Goal: Check status: Check status

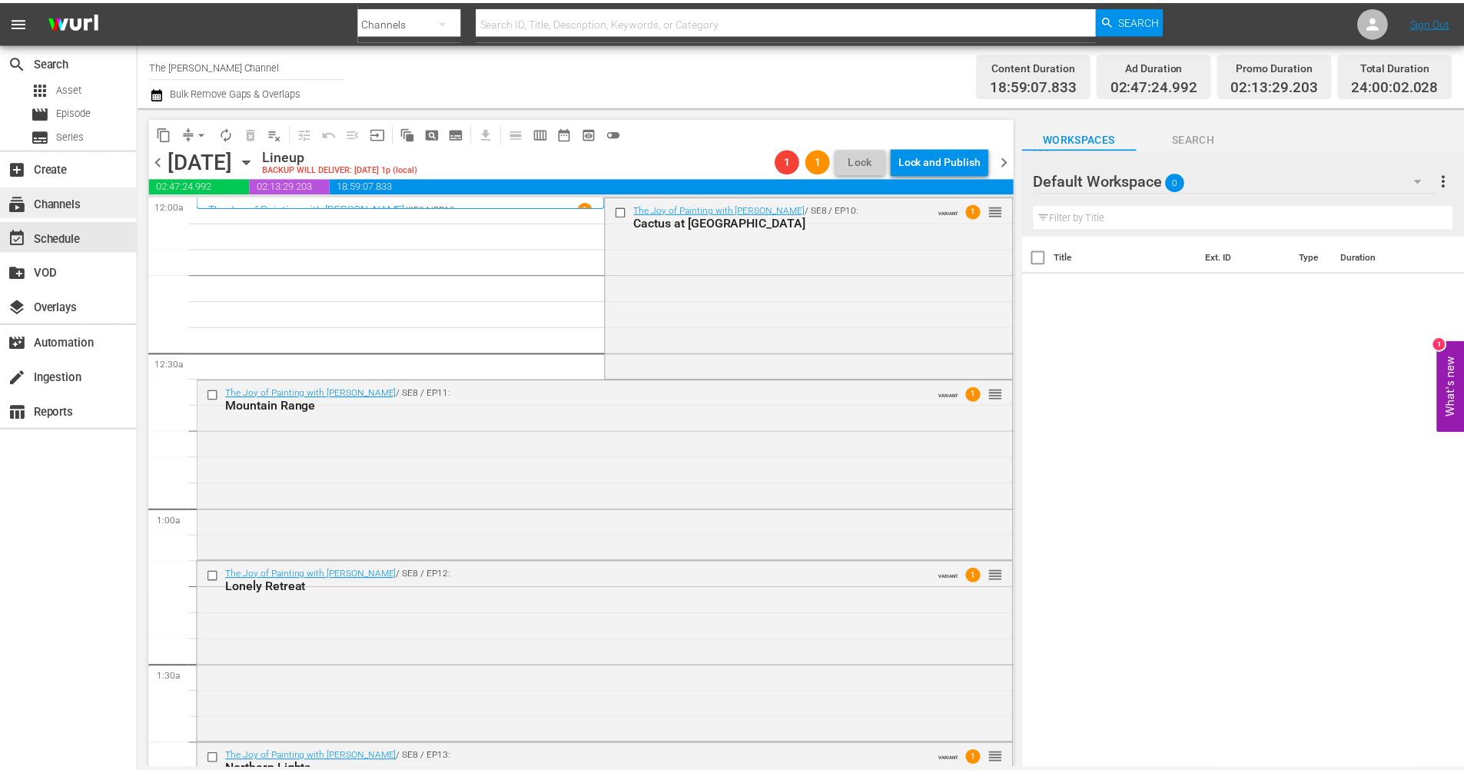
scroll to position [6952, 0]
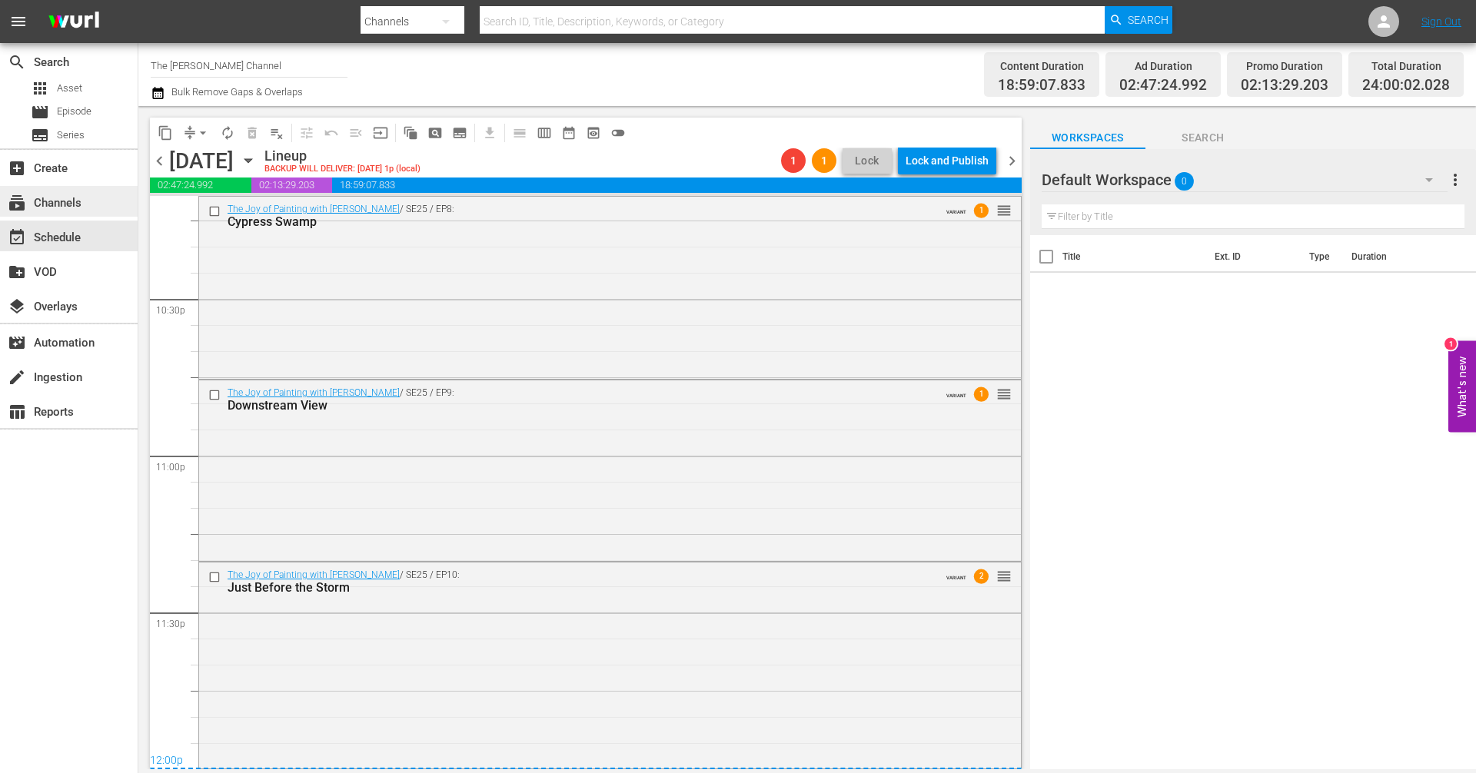
click at [95, 201] on div "subscriptions Channels" at bounding box center [69, 201] width 138 height 31
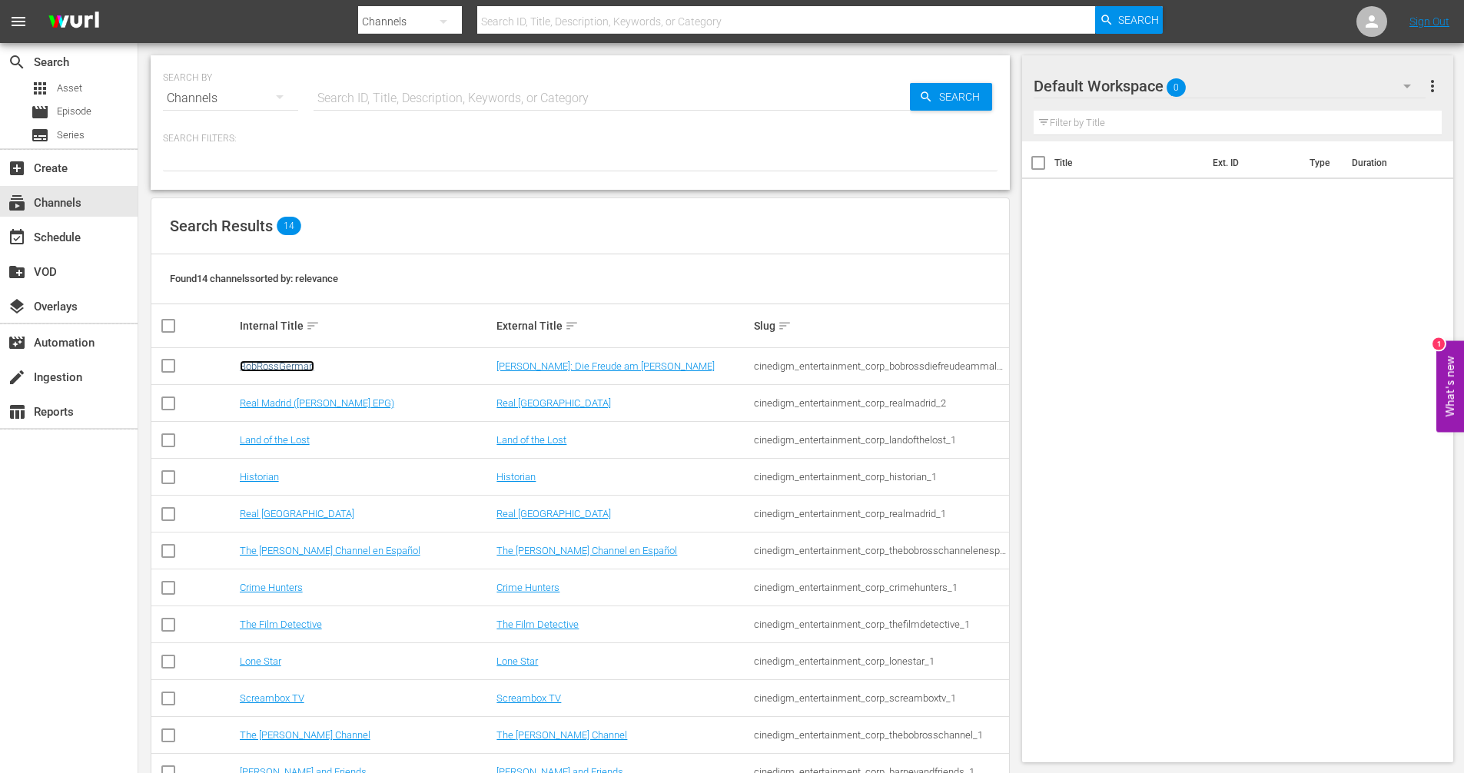
click at [283, 370] on link "BobRossGerman" at bounding box center [277, 366] width 75 height 12
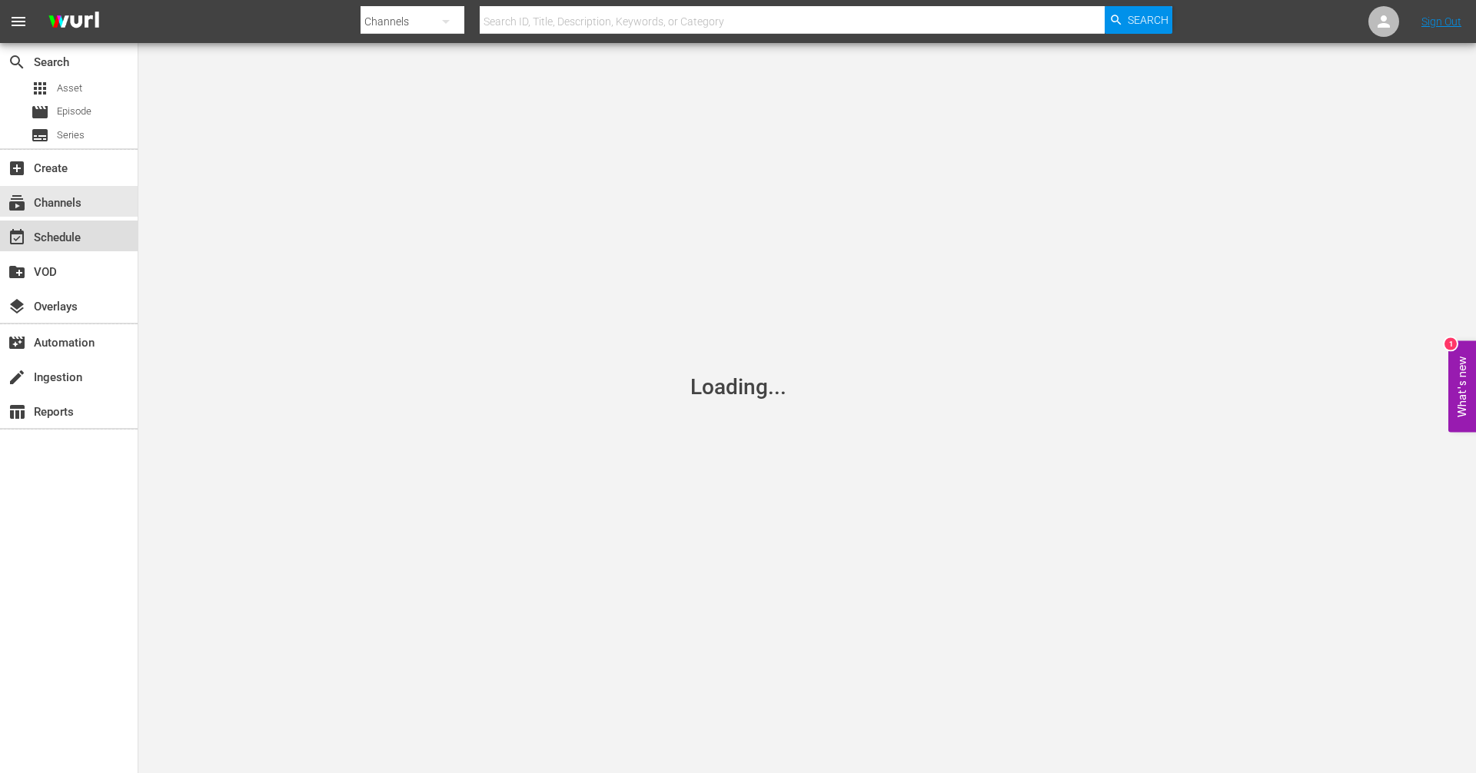
click at [79, 235] on div "event_available Schedule" at bounding box center [43, 235] width 86 height 14
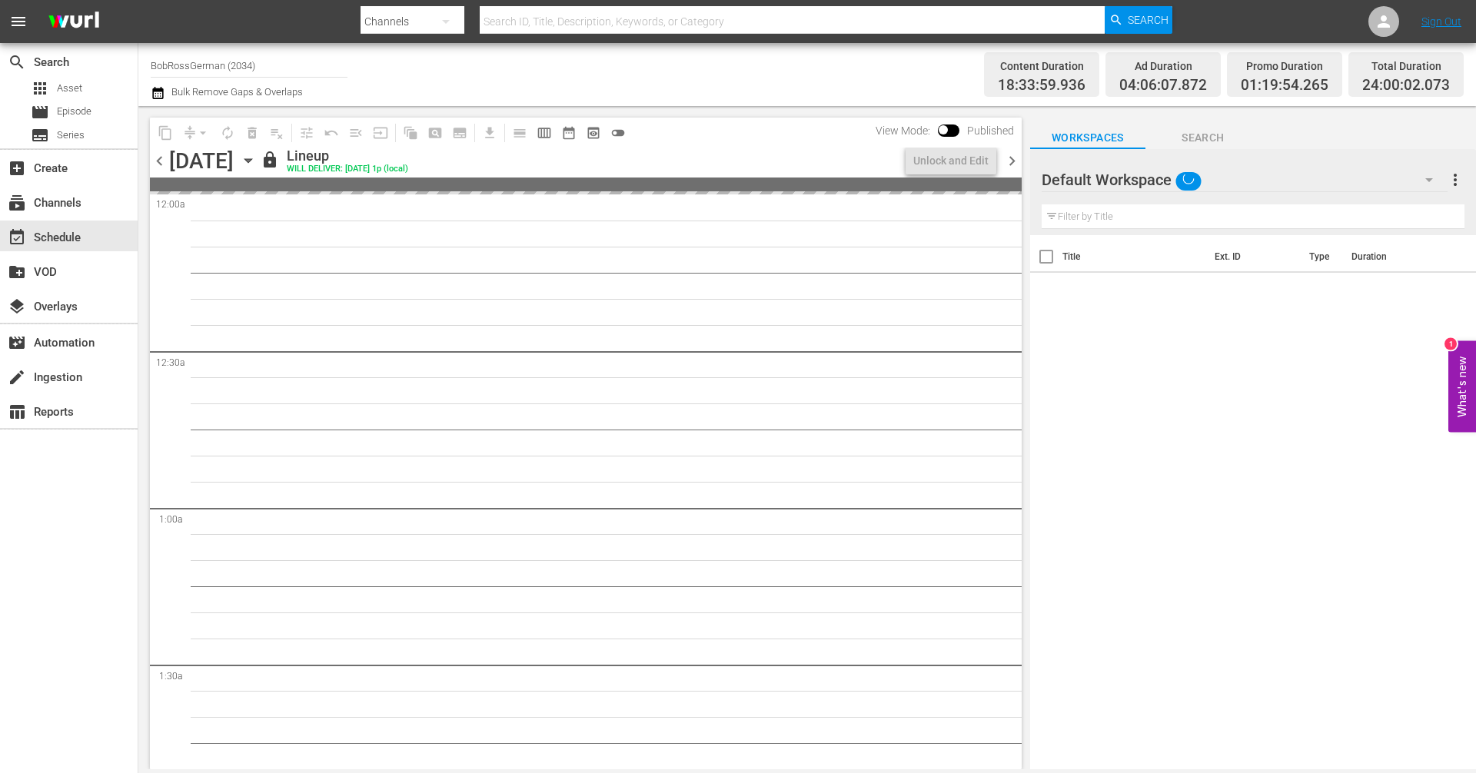
click at [1008, 162] on span "chevron_right" at bounding box center [1011, 160] width 19 height 19
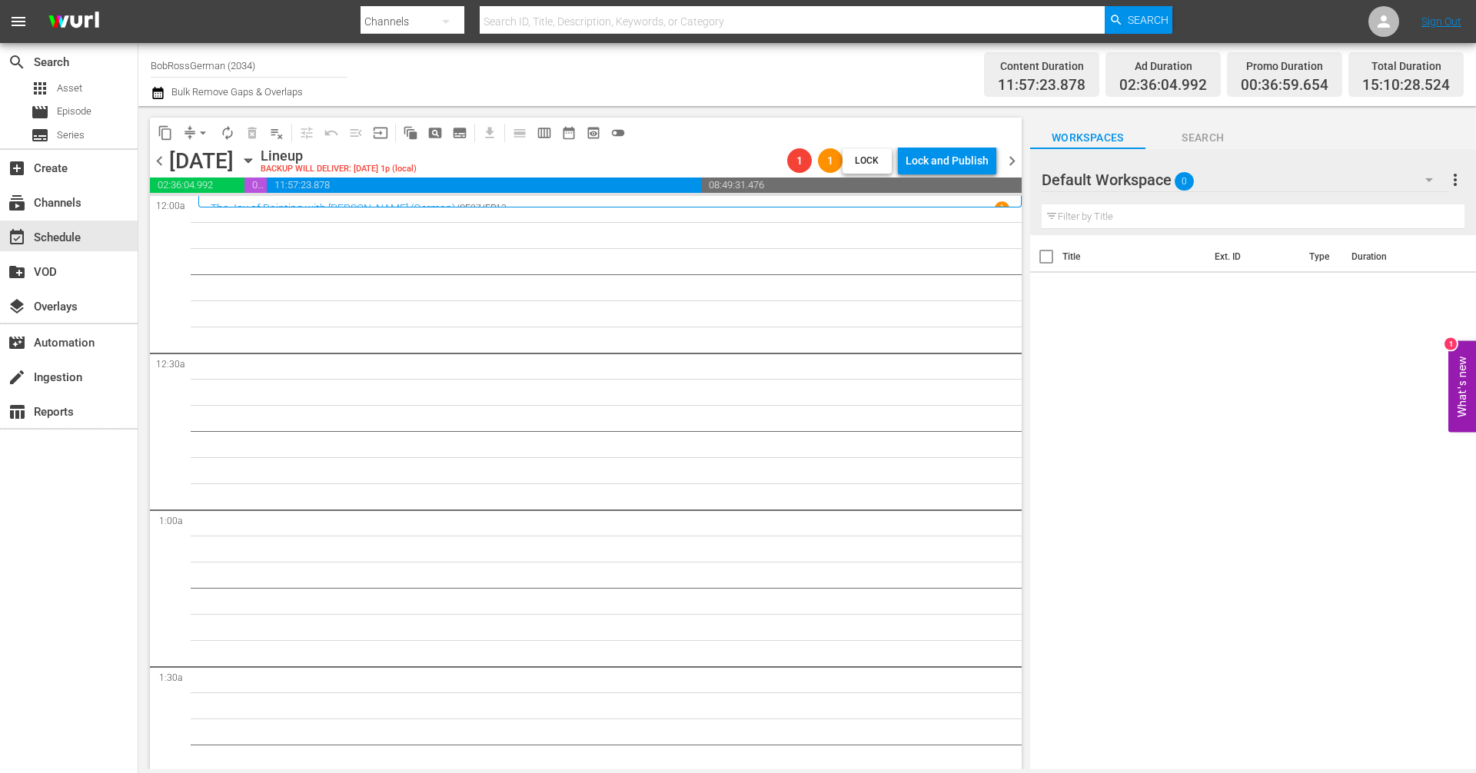
click at [158, 160] on span "chevron_left" at bounding box center [159, 160] width 19 height 19
